Goal: Find contact information: Find contact information

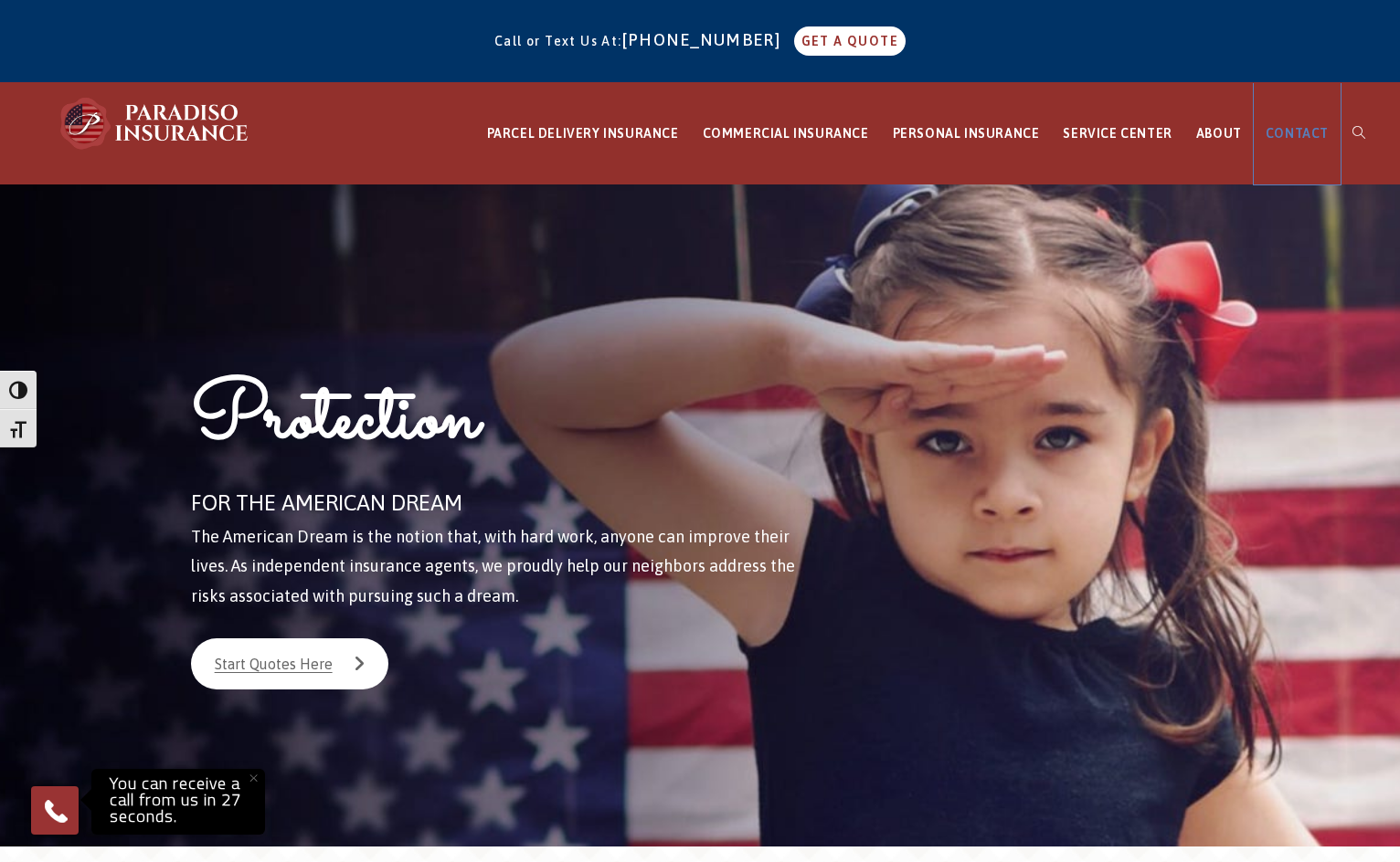
click at [1308, 137] on span "CONTACT" at bounding box center [1296, 132] width 63 height 14
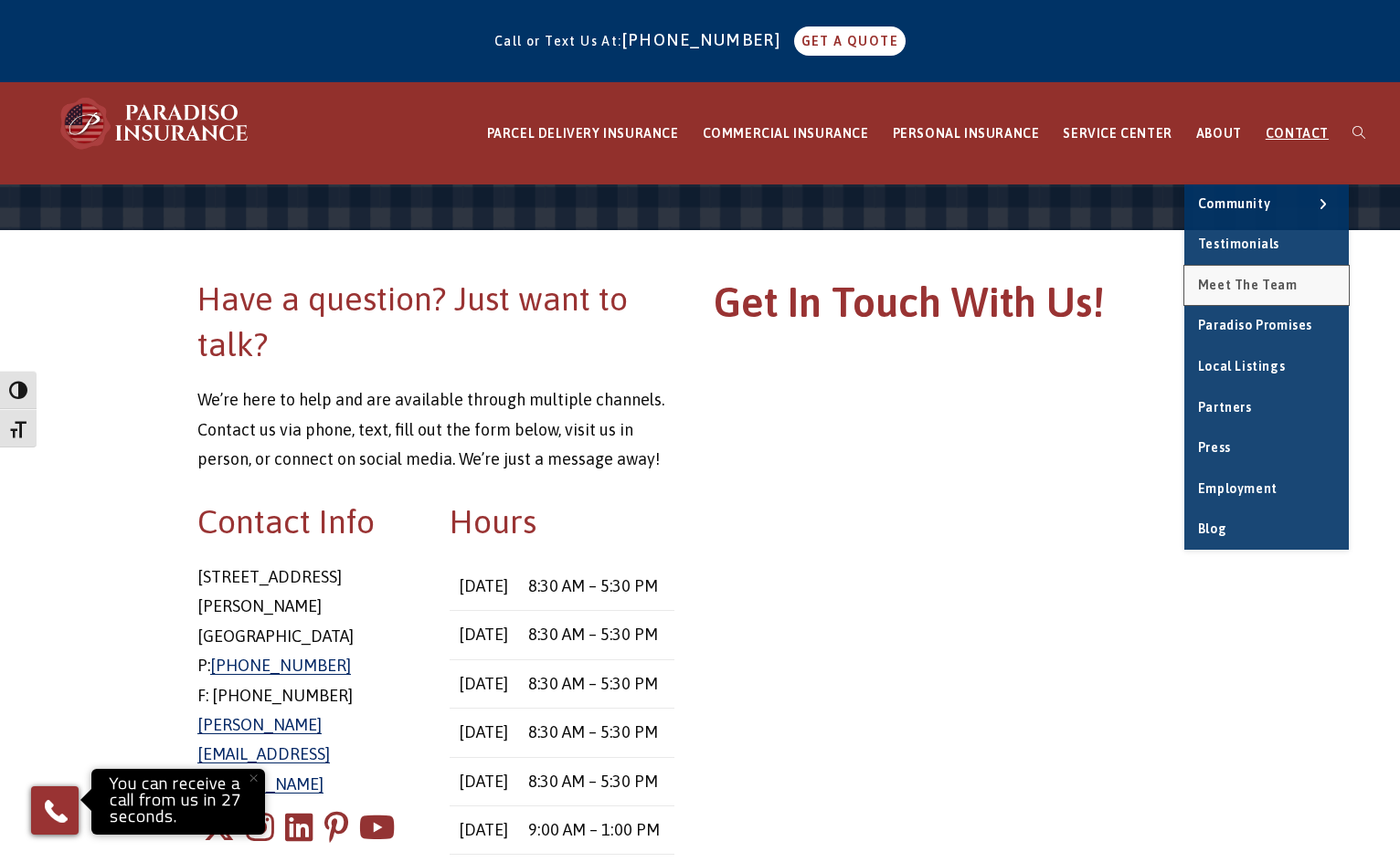
click at [1236, 296] on link "Meet the Team" at bounding box center [1266, 286] width 165 height 40
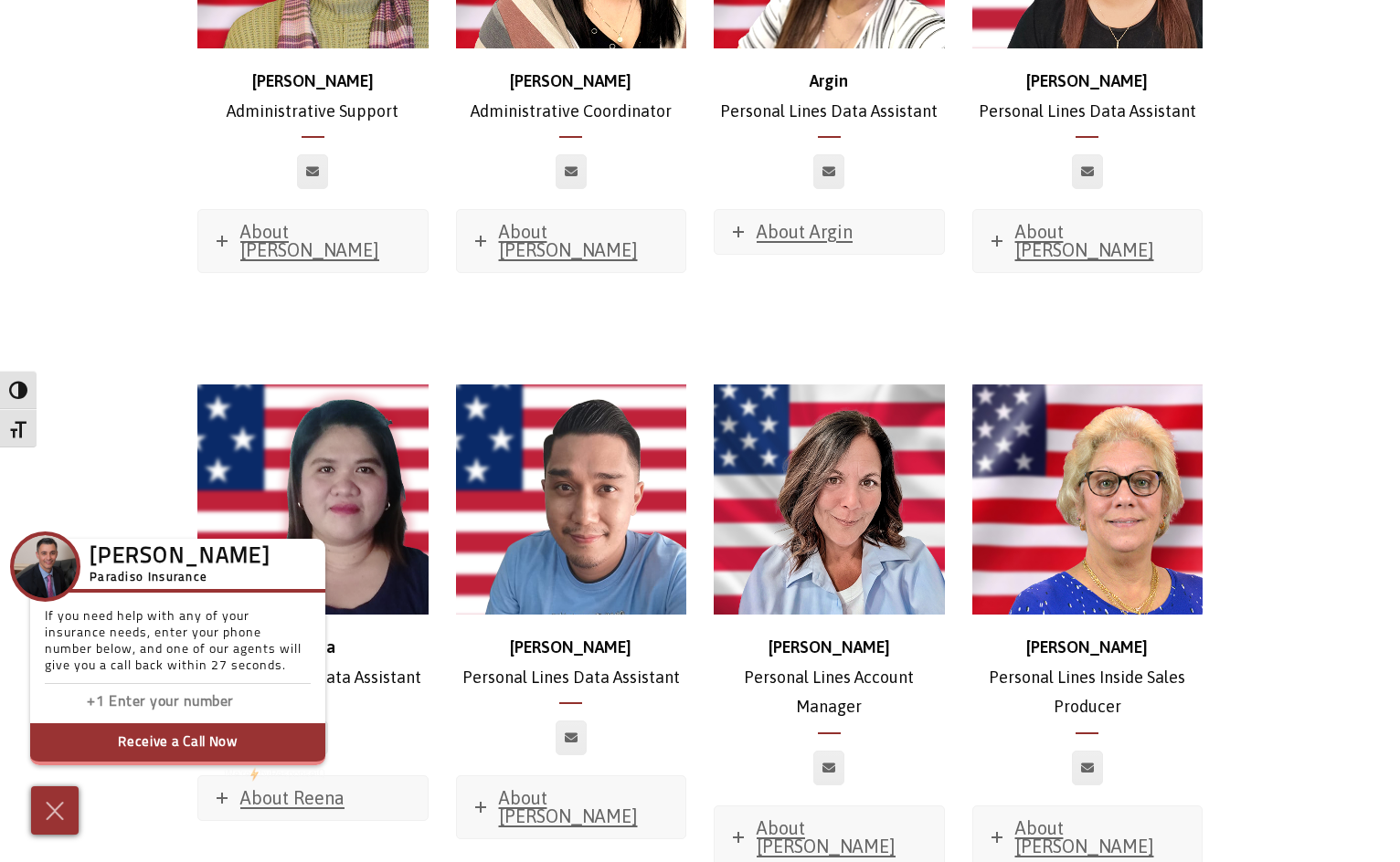
scroll to position [7127, 0]
